Goal: Information Seeking & Learning: Learn about a topic

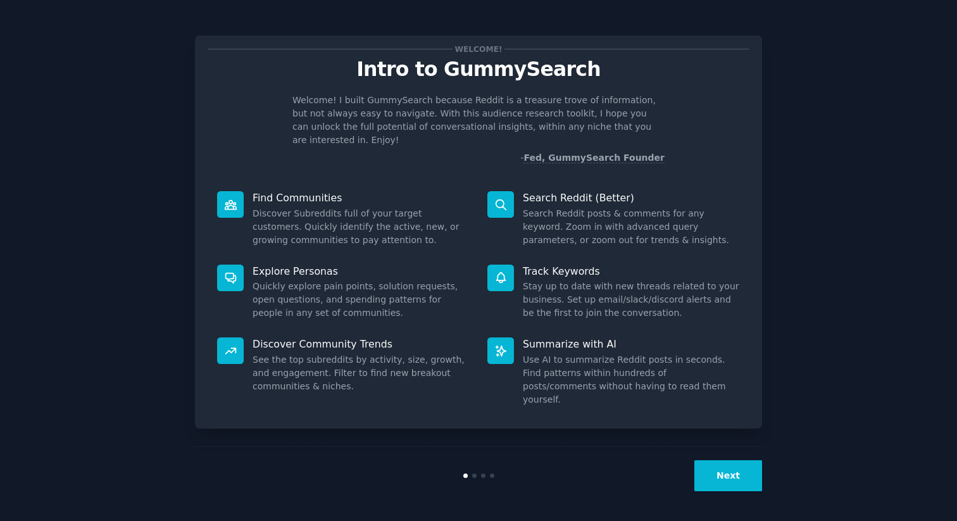
click at [745, 473] on button "Next" at bounding box center [728, 475] width 68 height 31
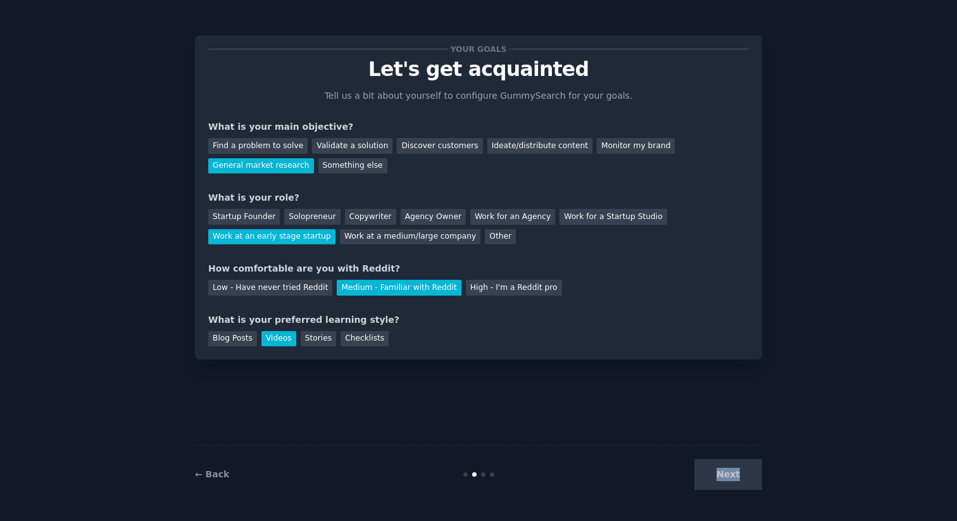
click at [745, 473] on div "Next" at bounding box center [667, 474] width 189 height 31
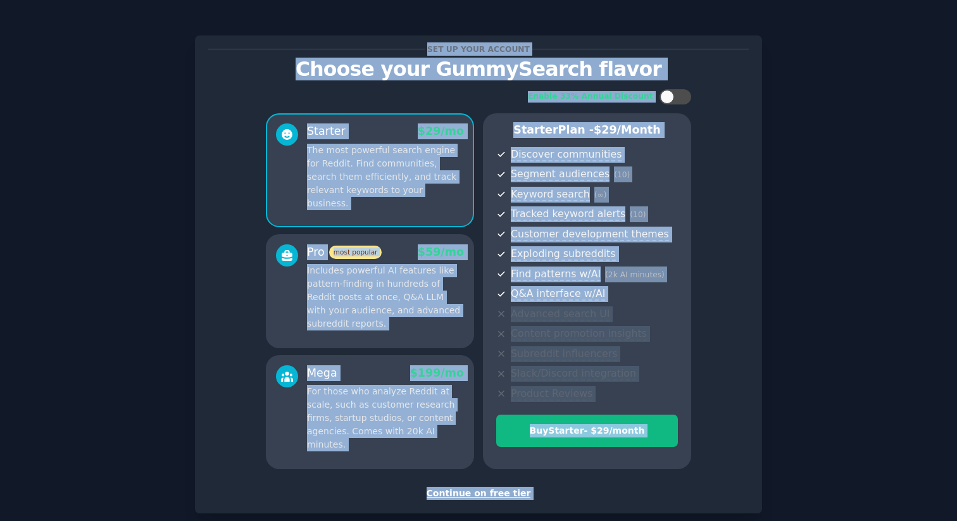
click at [782, 431] on div "Set up your account Choose your GummySearch flavor Enable 33% Annual Discount S…" at bounding box center [478, 295] width 921 height 554
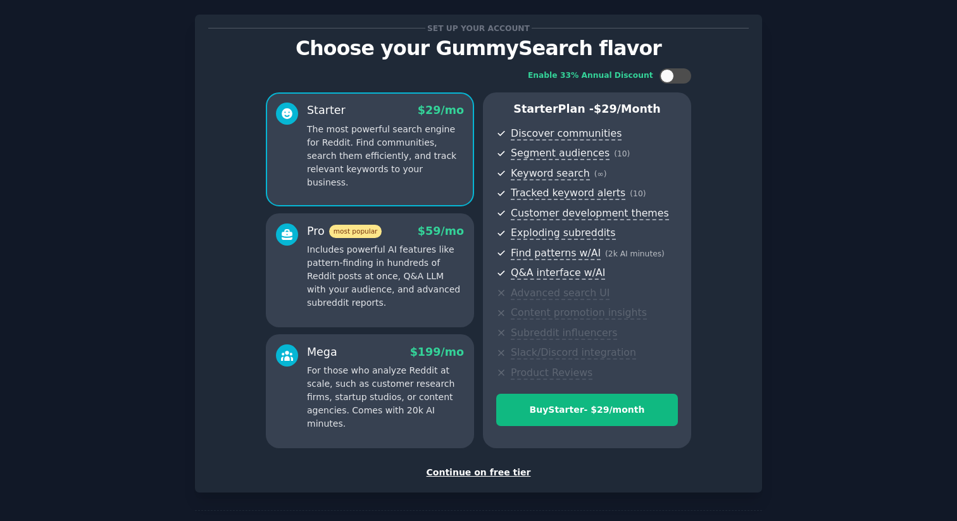
scroll to position [23, 0]
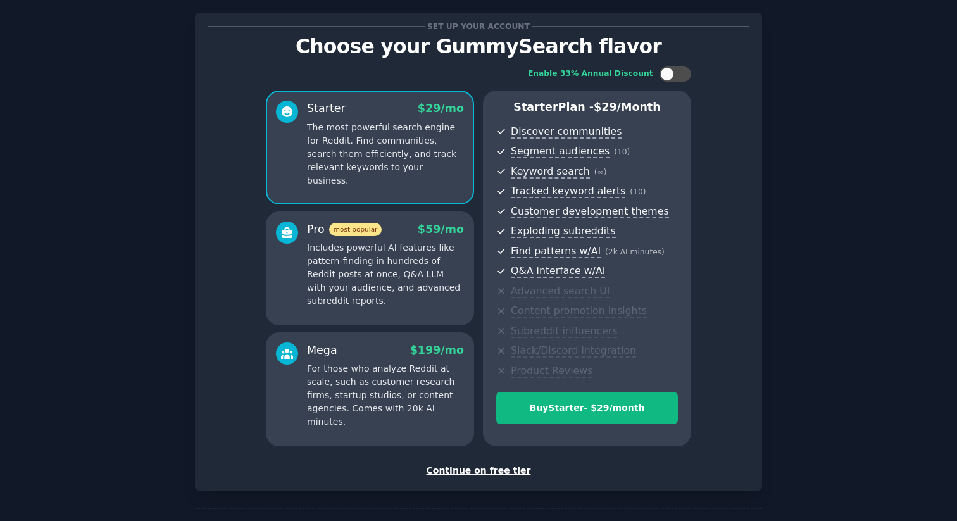
click at [498, 476] on div "Continue on free tier" at bounding box center [478, 470] width 540 height 13
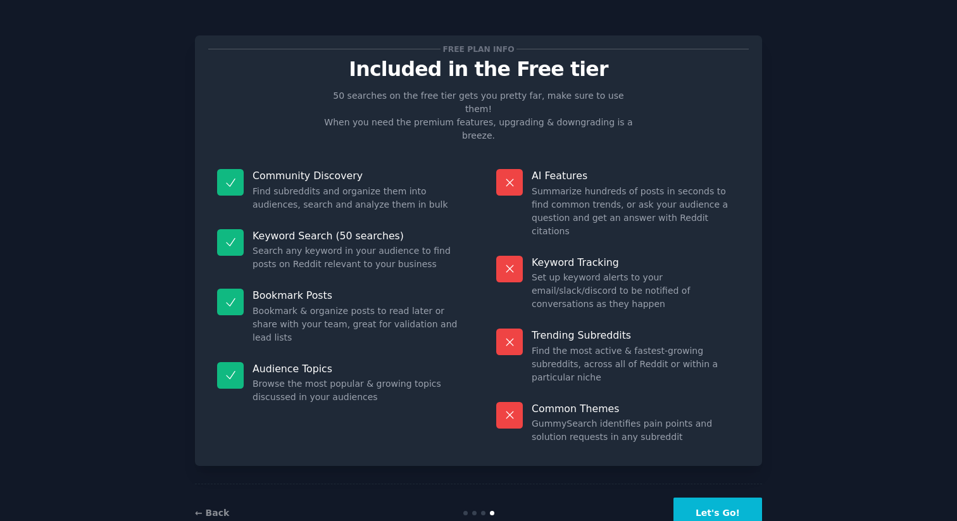
click at [726, 497] on button "Let's Go!" at bounding box center [717, 512] width 89 height 31
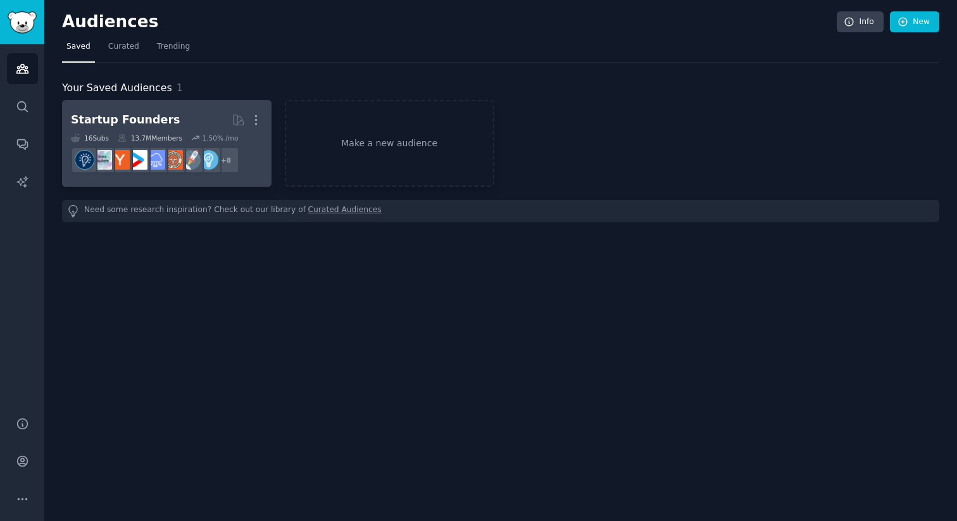
click at [217, 115] on h2 "Startup Founders Curated by GummySearch More" at bounding box center [167, 120] width 192 height 22
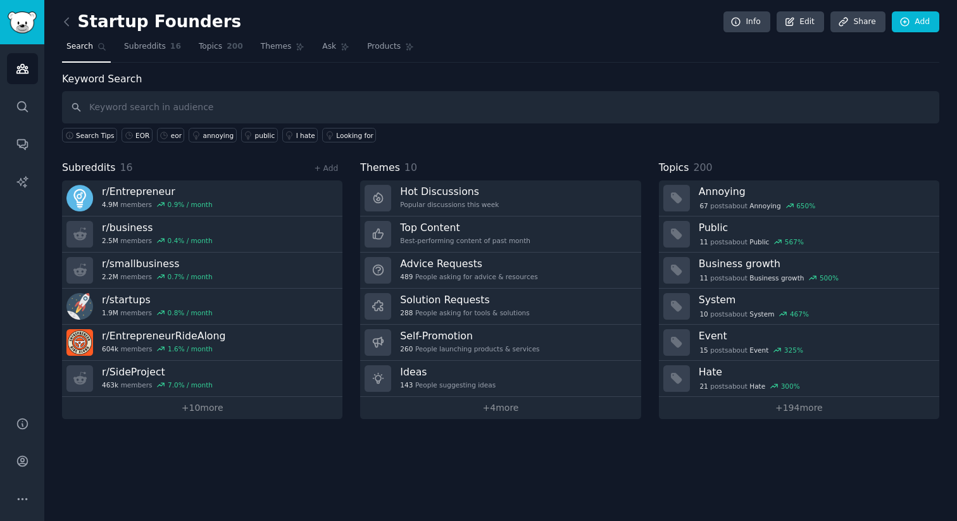
click at [217, 115] on input "text" at bounding box center [500, 107] width 877 height 32
type input "EOR"
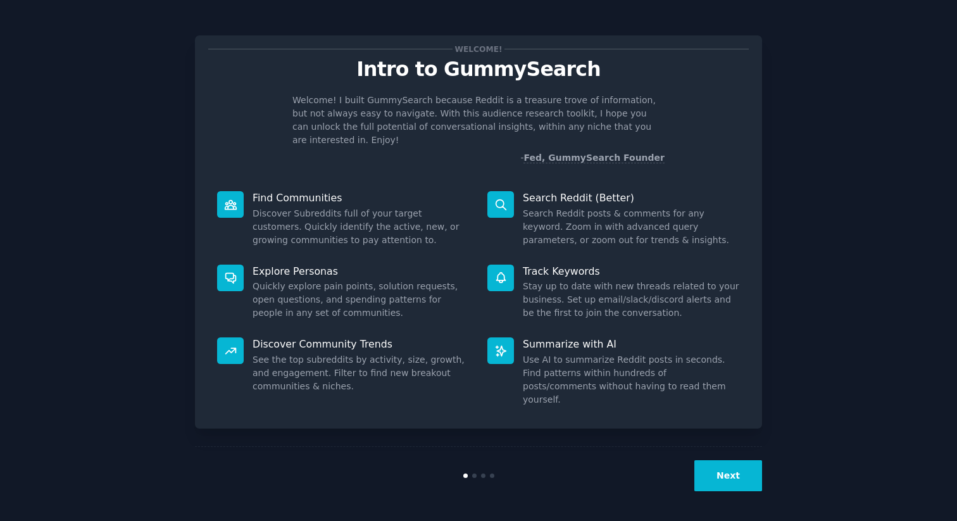
click at [729, 480] on button "Next" at bounding box center [728, 475] width 68 height 31
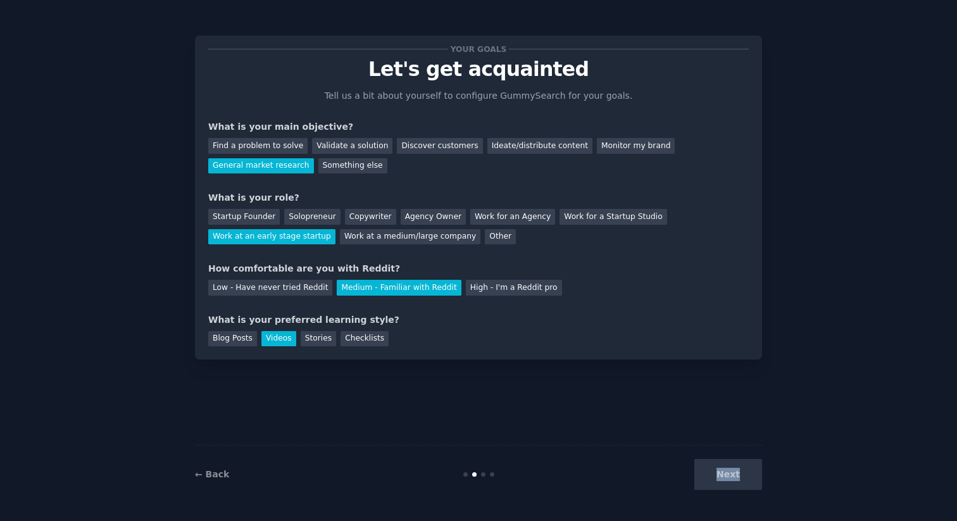
click at [730, 480] on div "Next" at bounding box center [667, 474] width 189 height 31
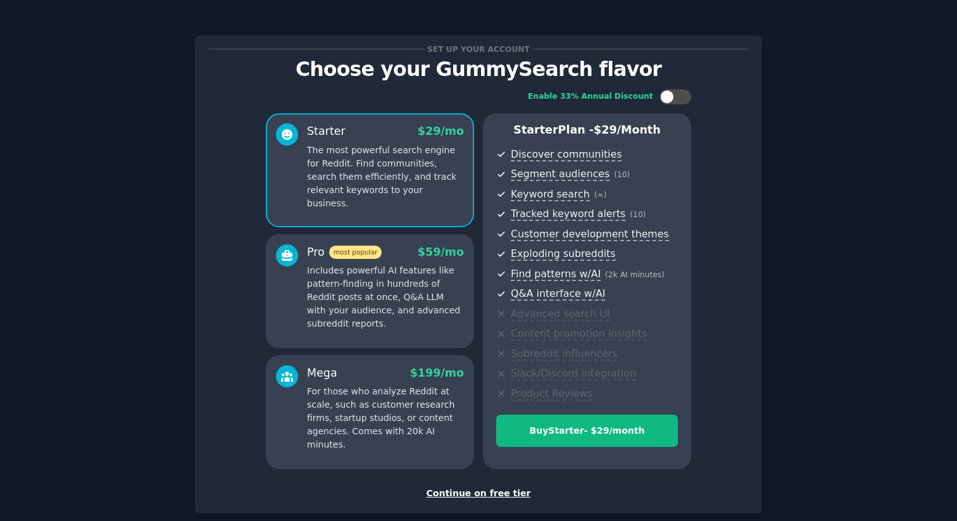
click at [561, 495] on div "Continue on free tier" at bounding box center [478, 493] width 540 height 13
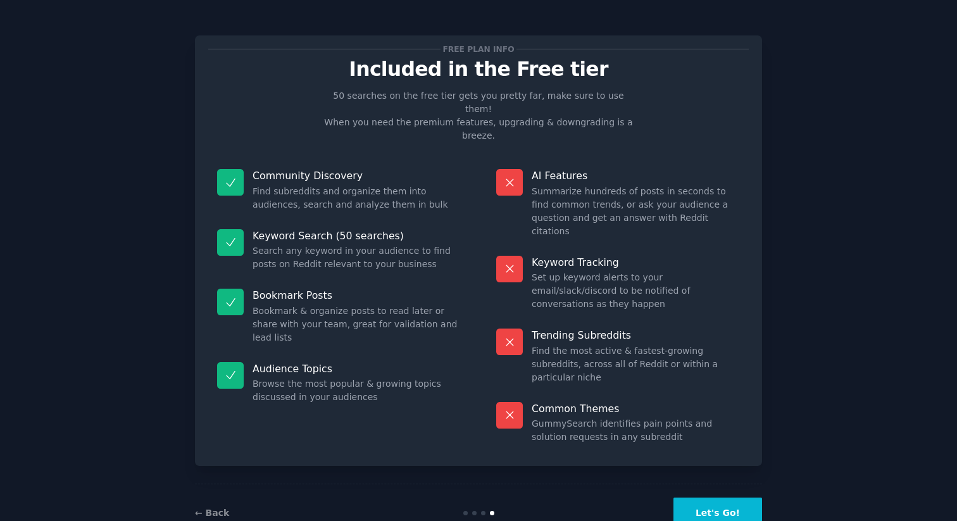
click at [493, 495] on div "← Back Let's Go!" at bounding box center [478, 512] width 567 height 58
click at [726, 497] on button "Let's Go!" at bounding box center [717, 512] width 89 height 31
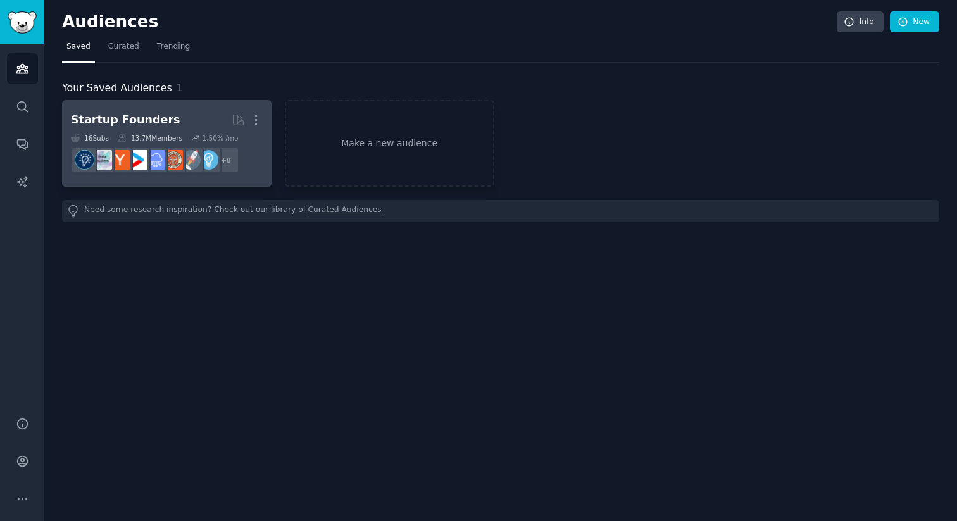
click at [194, 127] on h2 "Startup Founders More" at bounding box center [167, 120] width 192 height 22
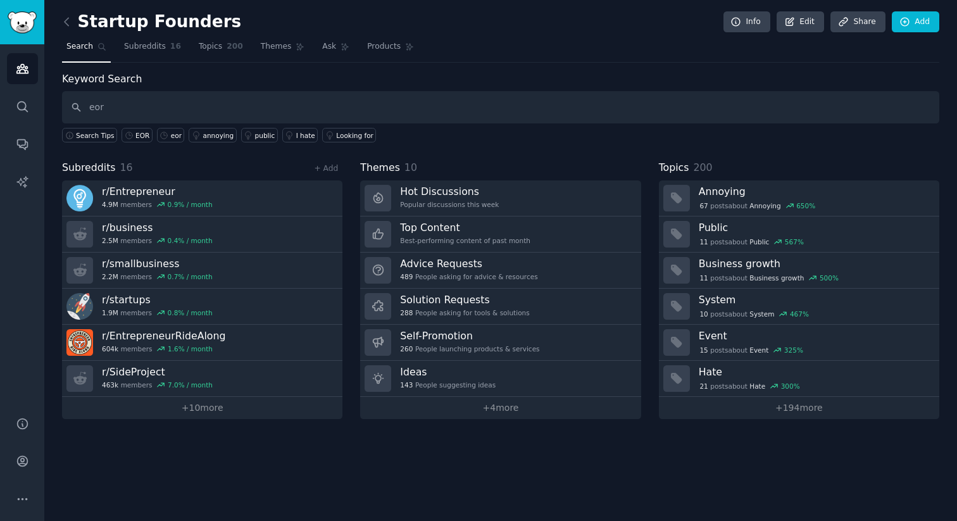
type input "eor"
